Goal: Task Accomplishment & Management: Use online tool/utility

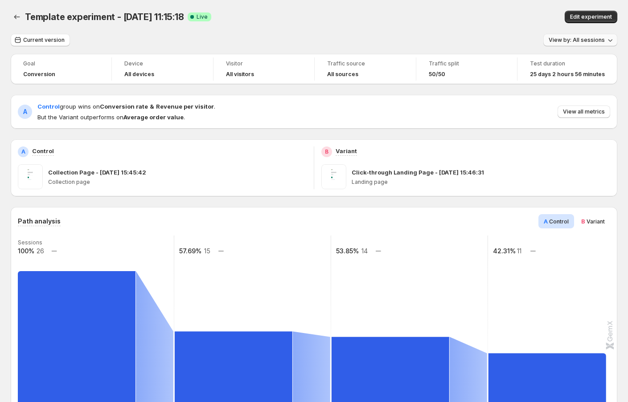
click at [577, 42] on span "View by: All sessions" at bounding box center [577, 40] width 56 height 7
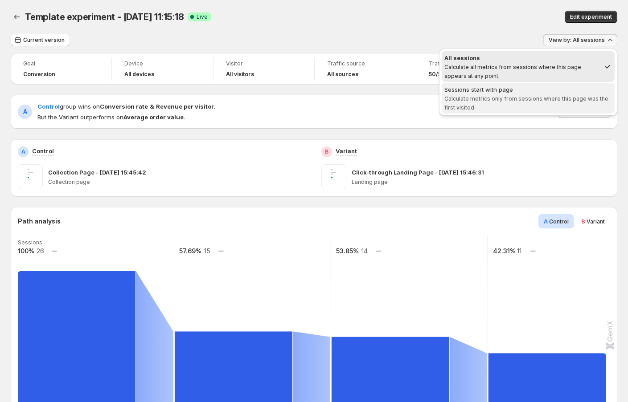
click at [518, 95] on span "Calculate metrics only from sessions where this page was the first visited." at bounding box center [526, 103] width 164 height 16
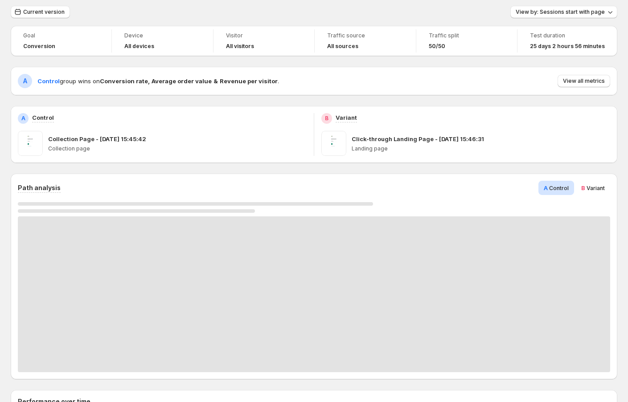
scroll to position [12, 0]
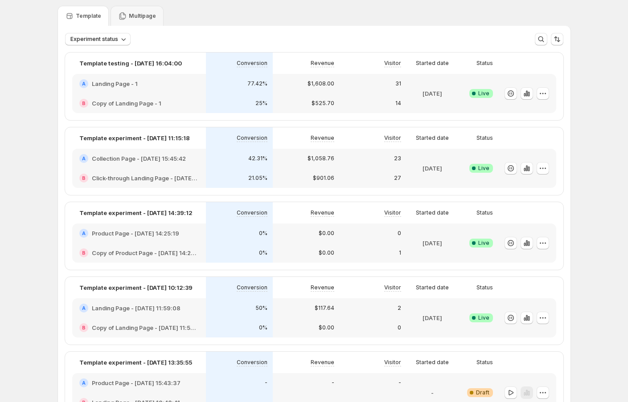
scroll to position [50, 0]
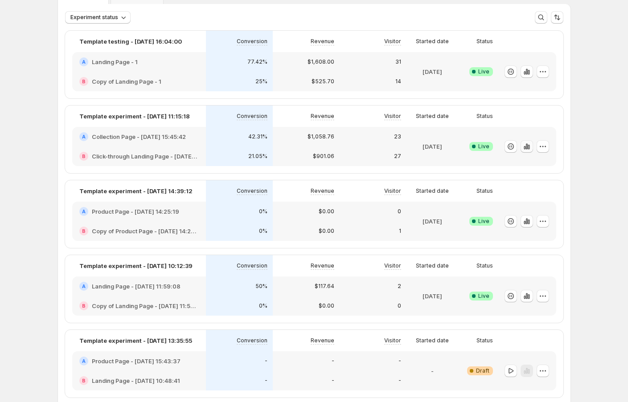
click at [527, 147] on icon "button" at bounding box center [526, 147] width 2 height 6
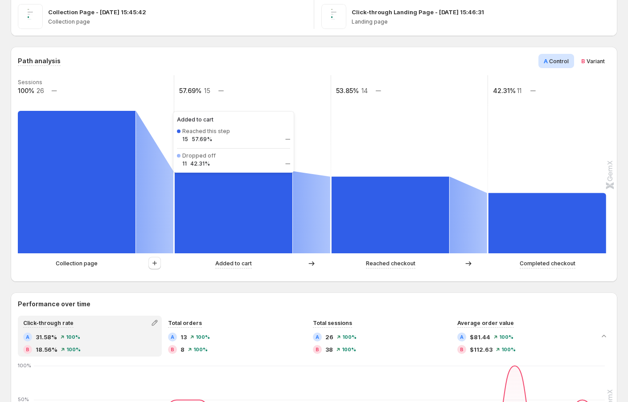
scroll to position [189, 0]
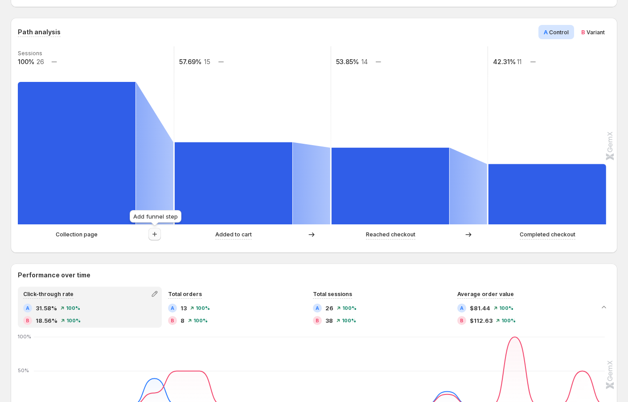
click at [158, 235] on icon "button" at bounding box center [154, 234] width 9 height 9
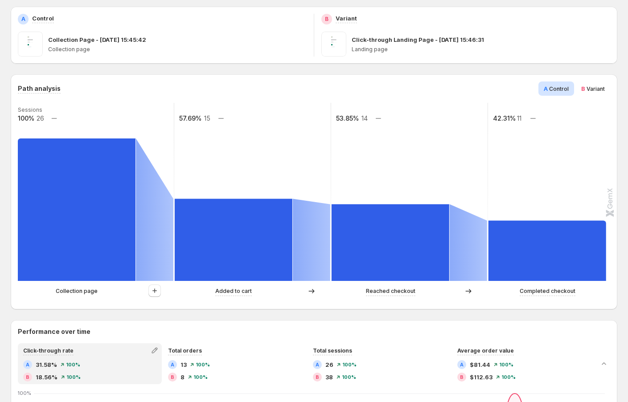
scroll to position [0, 0]
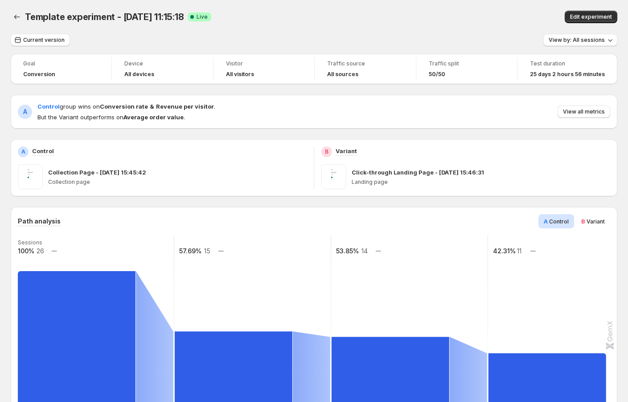
click at [569, 41] on span "View by: All sessions" at bounding box center [577, 40] width 56 height 7
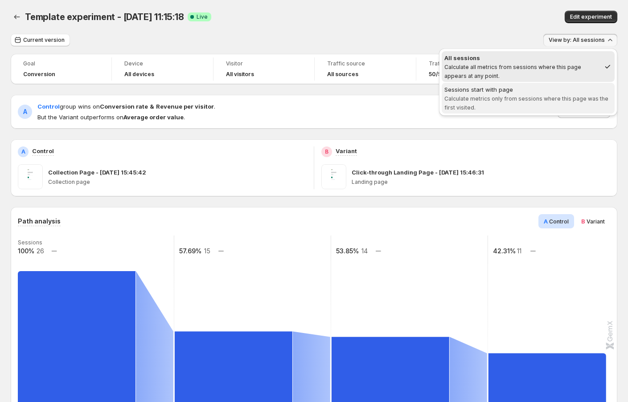
click at [536, 98] on span "Calculate metrics only from sessions where this page was the first visited." at bounding box center [526, 103] width 164 height 16
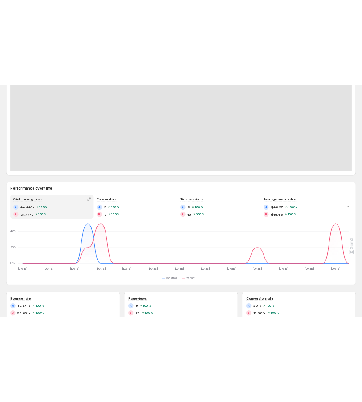
scroll to position [86, 0]
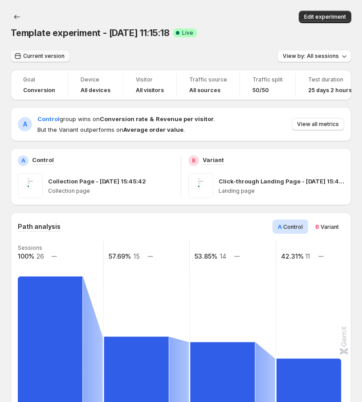
click at [45, 58] on span "Current version" at bounding box center [43, 56] width 41 height 7
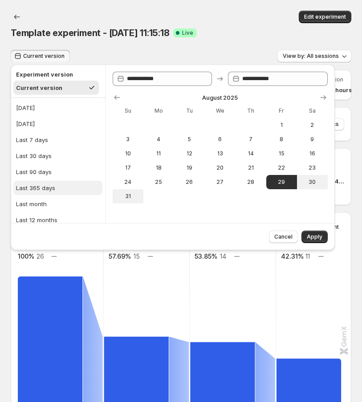
click at [39, 185] on div "Last 365 days" at bounding box center [35, 188] width 39 height 9
type input "**********"
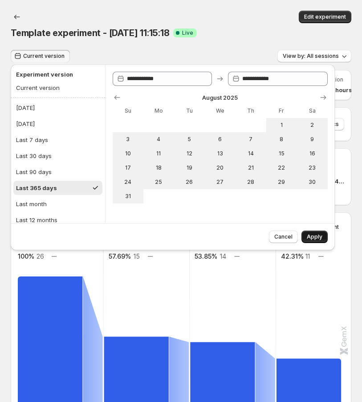
click at [312, 233] on button "Apply" at bounding box center [315, 237] width 26 height 12
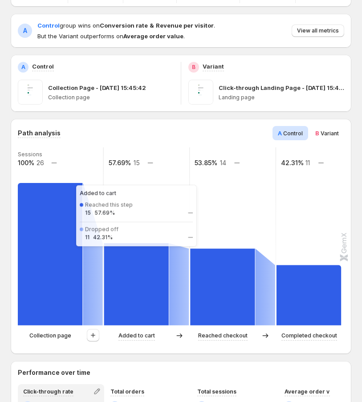
scroll to position [166, 0]
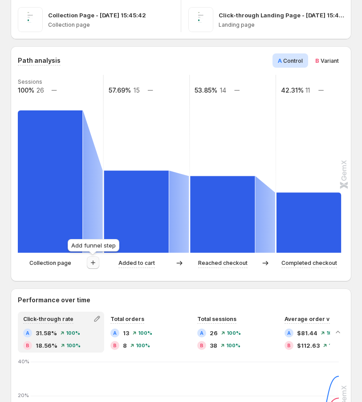
click at [91, 263] on icon "button" at bounding box center [93, 262] width 9 height 9
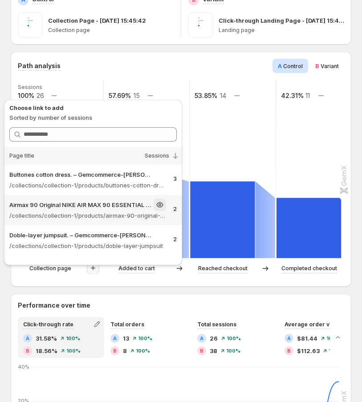
scroll to position [151, 0]
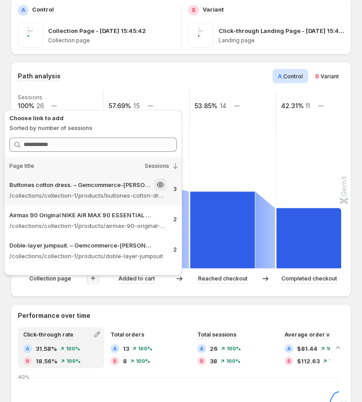
click at [91, 189] on div "Buttones cotton dress. – Gemcommerce-[PERSON_NAME]" at bounding box center [87, 185] width 157 height 12
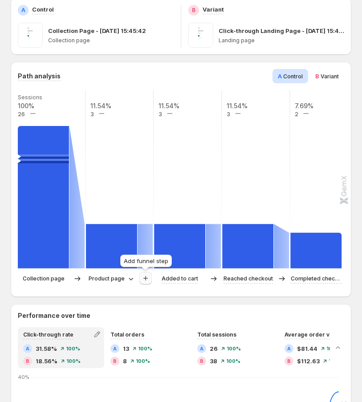
click at [144, 278] on icon "button" at bounding box center [145, 278] width 9 height 9
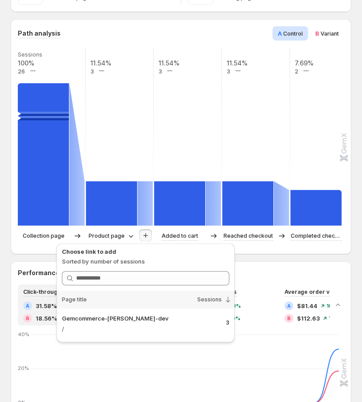
scroll to position [200, 0]
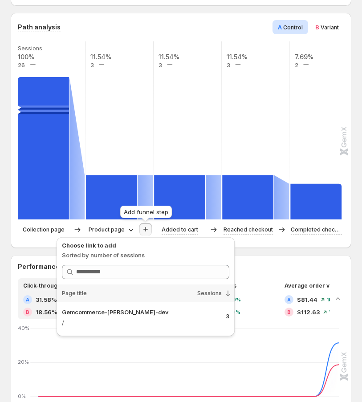
click at [140, 228] on button "button" at bounding box center [145, 229] width 12 height 12
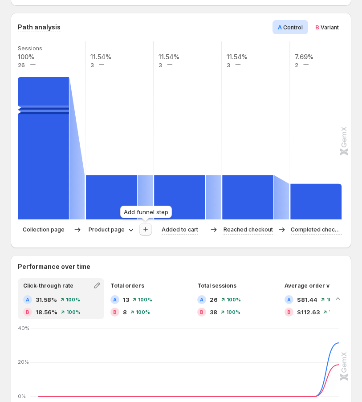
click at [142, 230] on icon "button" at bounding box center [145, 229] width 9 height 9
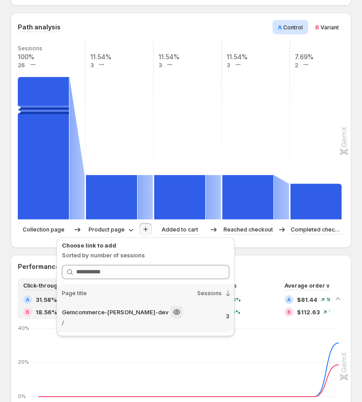
click at [136, 308] on p "Gemcommerce-[PERSON_NAME]-dev" at bounding box center [115, 312] width 107 height 9
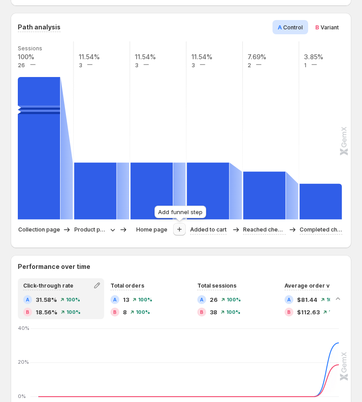
click at [183, 229] on icon "button" at bounding box center [179, 229] width 9 height 9
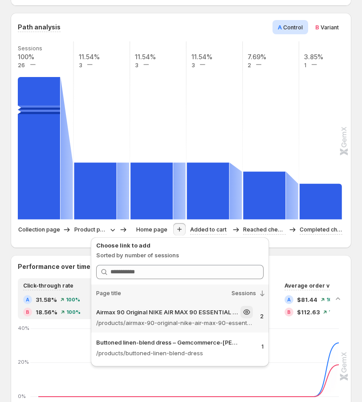
click at [178, 321] on p "/products/airmax-90-original-nike-air-max-90-essential-mens-running-shoes-sport…" at bounding box center [174, 323] width 157 height 9
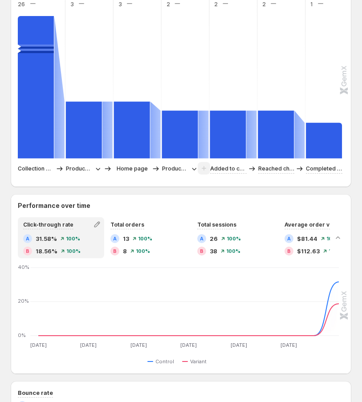
scroll to position [214, 0]
